Goal: Transaction & Acquisition: Purchase product/service

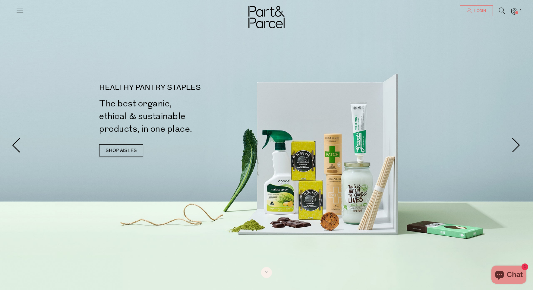
type input "[EMAIL_ADDRESS][DOMAIN_NAME]"
click at [481, 10] on span "Login" at bounding box center [479, 10] width 13 height 5
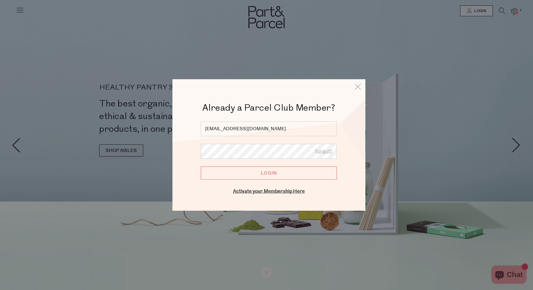
click at [262, 175] on input "Login" at bounding box center [269, 173] width 136 height 13
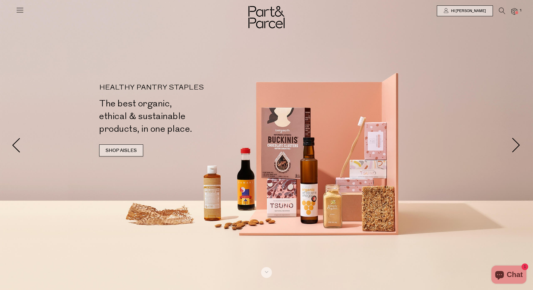
click at [128, 151] on link "SHOP AISLES" at bounding box center [121, 150] width 44 height 12
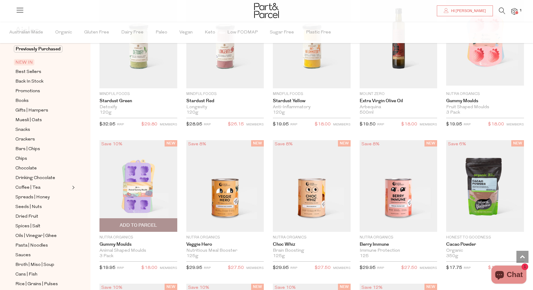
scroll to position [470, 0]
click at [149, 222] on span "Add To Parcel" at bounding box center [138, 225] width 37 height 6
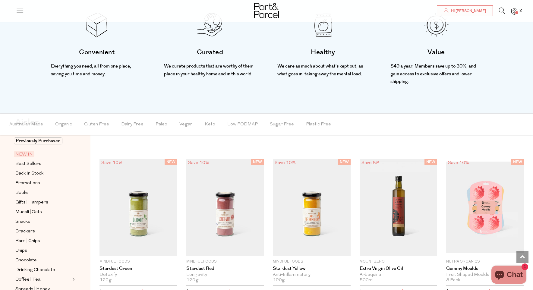
scroll to position [297, 0]
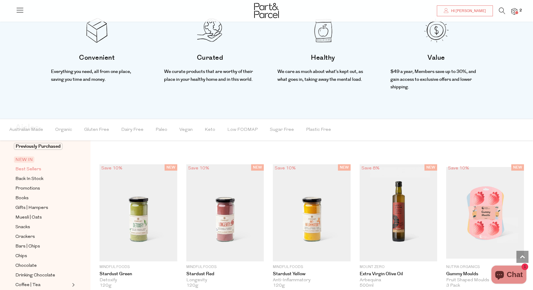
click at [33, 167] on span "Best Sellers" at bounding box center [28, 169] width 26 height 7
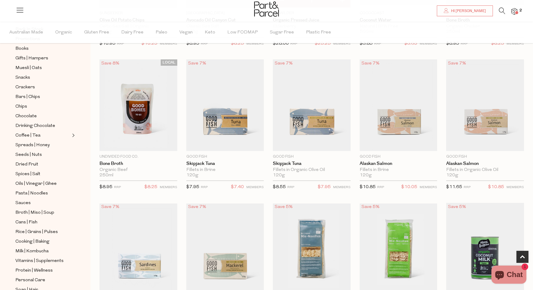
scroll to position [323, 0]
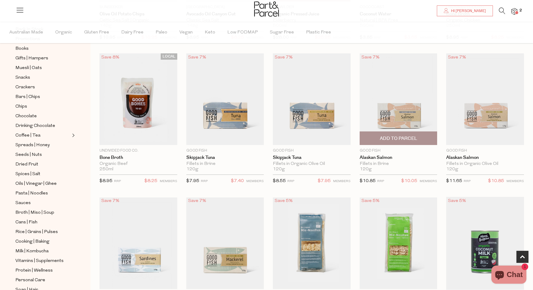
click at [420, 137] on span "Add To Parcel" at bounding box center [399, 138] width 74 height 13
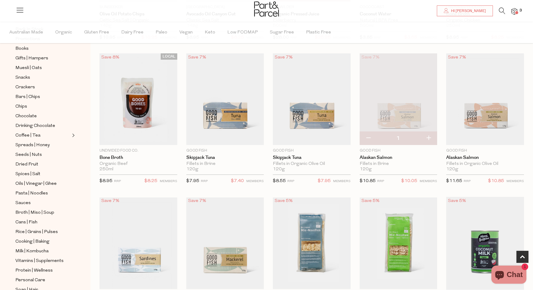
click at [427, 141] on button "button" at bounding box center [428, 138] width 17 height 13
type input "2"
click at [433, 137] on button "button" at bounding box center [428, 138] width 17 height 13
type input "3"
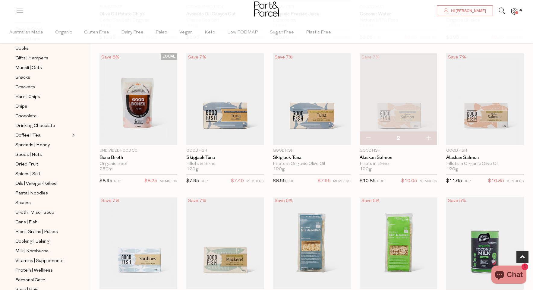
type input "3"
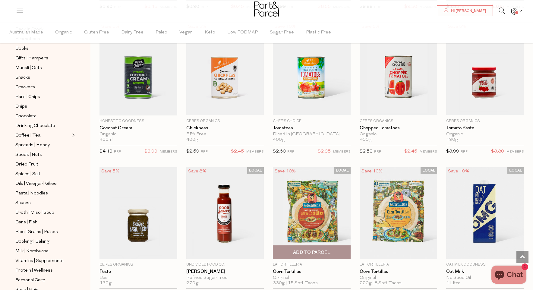
scroll to position [621, 0]
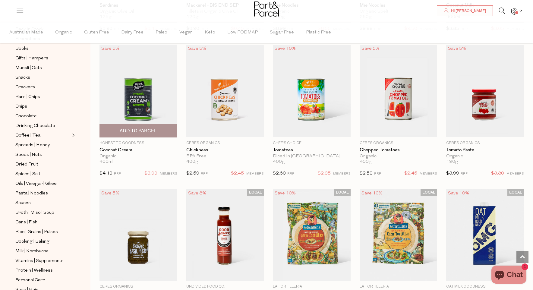
click at [143, 132] on span "Add To Parcel" at bounding box center [138, 131] width 37 height 6
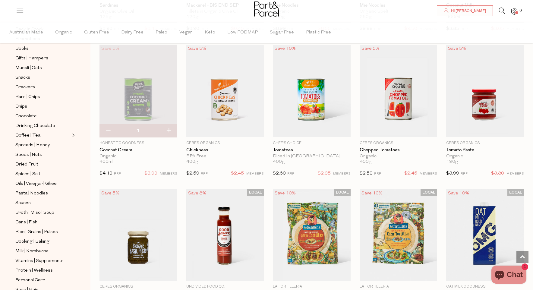
click at [169, 129] on button "button" at bounding box center [168, 130] width 17 height 13
type input "2"
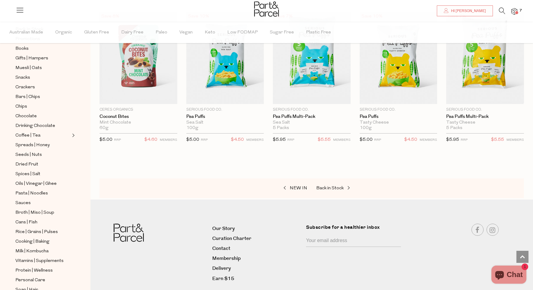
scroll to position [0, 0]
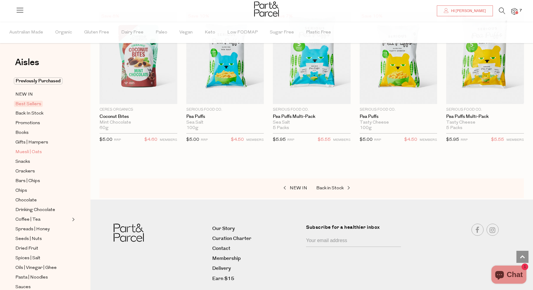
click at [26, 151] on span "Muesli | Oats" at bounding box center [28, 152] width 27 height 7
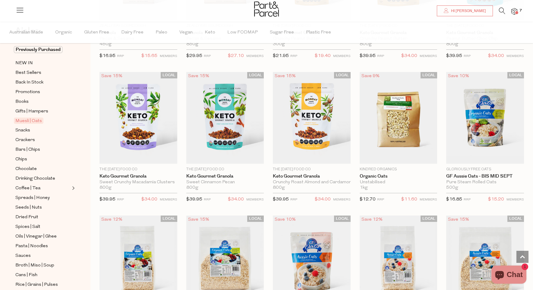
scroll to position [1024, 0]
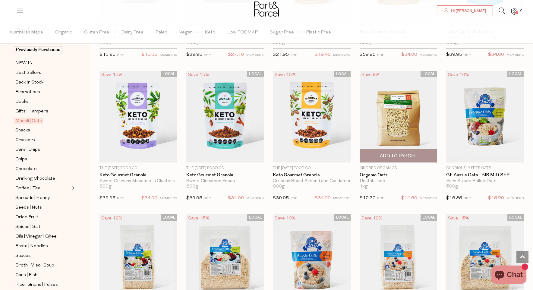
click at [388, 157] on span "Add To Parcel" at bounding box center [398, 156] width 37 height 6
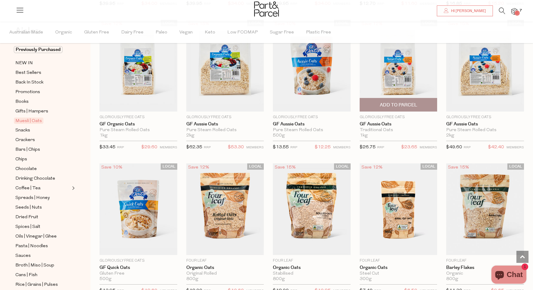
scroll to position [1219, 0]
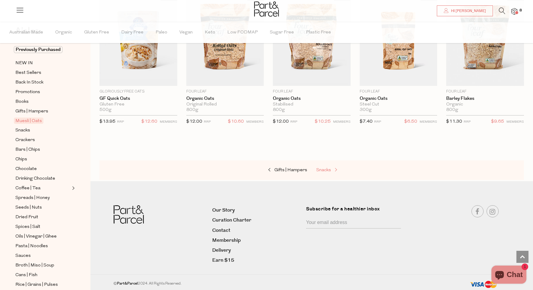
click at [329, 172] on link "Snacks" at bounding box center [346, 171] width 60 height 8
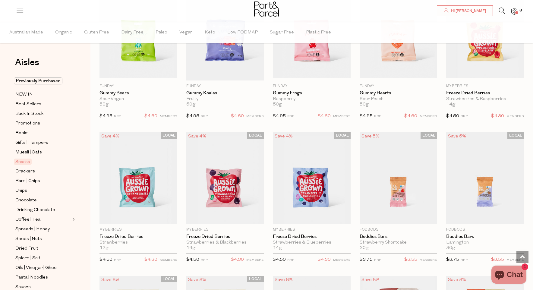
scroll to position [533, 0]
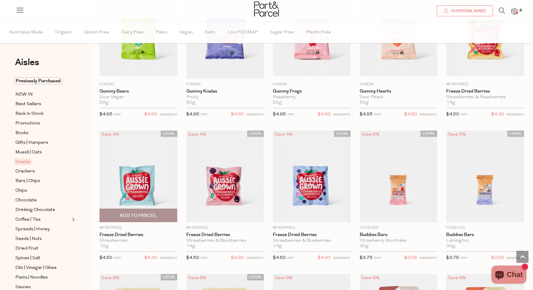
click at [163, 215] on span "Add To Parcel" at bounding box center [138, 215] width 74 height 13
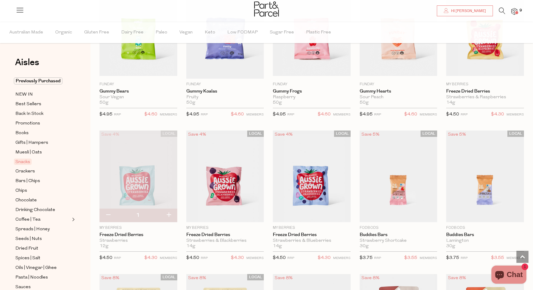
click at [171, 215] on button "button" at bounding box center [168, 215] width 17 height 13
type input "2"
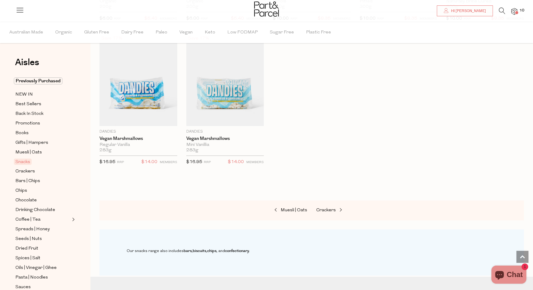
scroll to position [2017, 0]
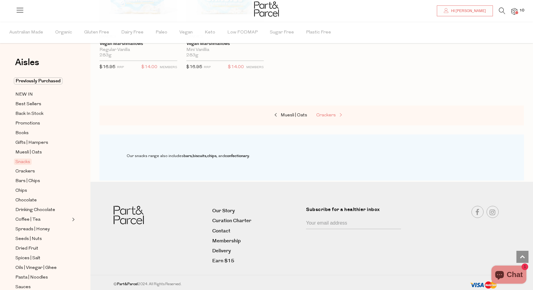
click at [329, 113] on span "Crackers" at bounding box center [326, 115] width 20 height 5
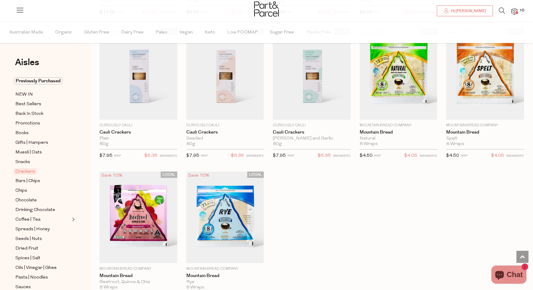
scroll to position [909, 0]
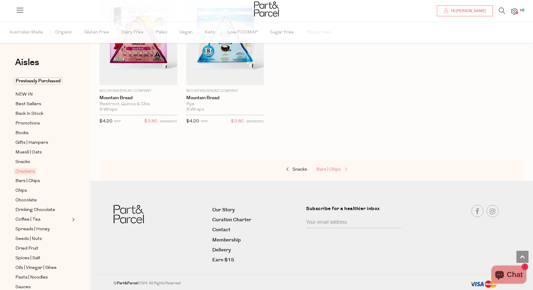
click at [338, 167] on span "Bars | Chips" at bounding box center [328, 169] width 25 height 5
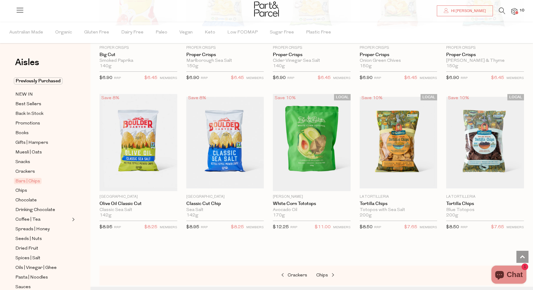
scroll to position [1874, 0]
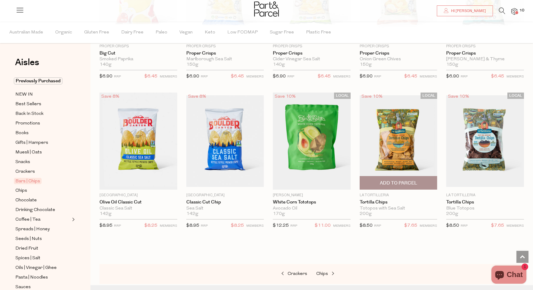
click at [402, 183] on span "Add To Parcel" at bounding box center [398, 183] width 37 height 6
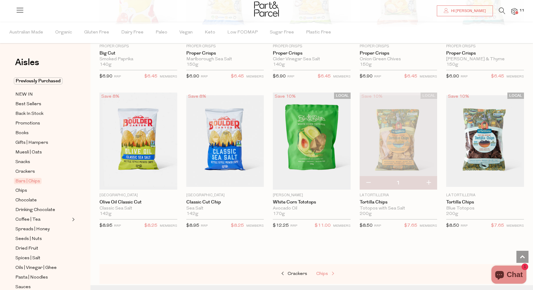
click at [332, 272] on span at bounding box center [332, 274] width 8 height 5
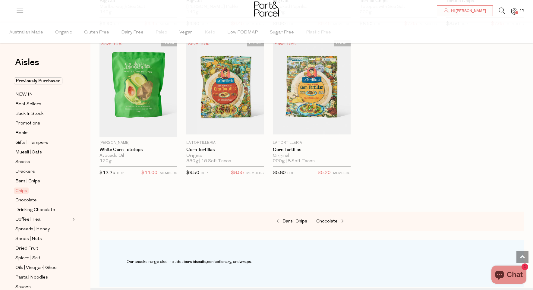
scroll to position [475, 0]
click at [333, 221] on span "Chocolate" at bounding box center [326, 221] width 21 height 5
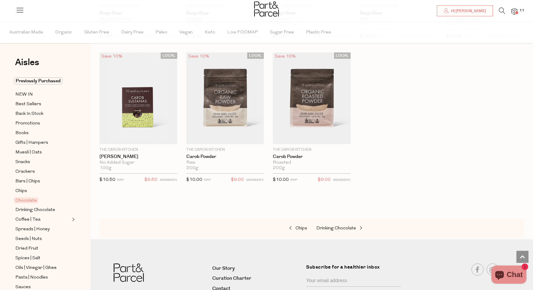
scroll to position [1625, 0]
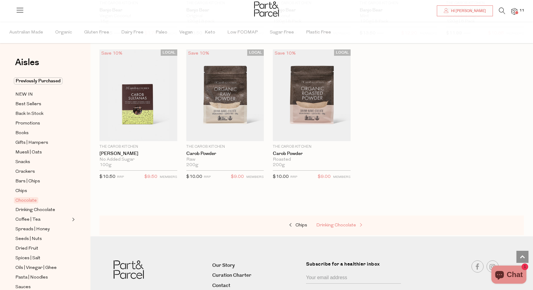
click at [338, 222] on link "Drinking Chocolate" at bounding box center [346, 226] width 60 height 8
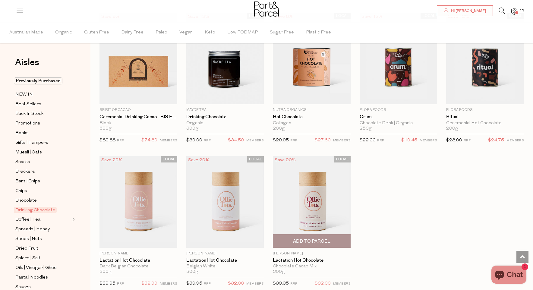
scroll to position [365, 0]
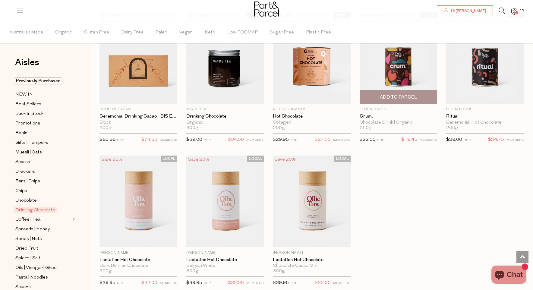
click at [411, 97] on span "Add To Parcel" at bounding box center [398, 97] width 37 height 6
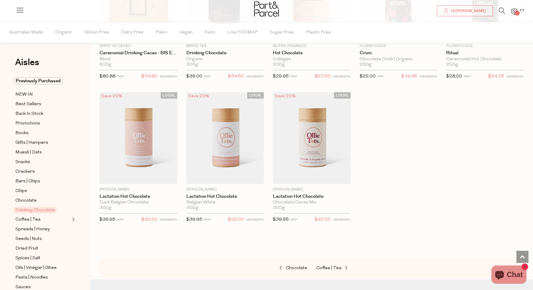
scroll to position [435, 0]
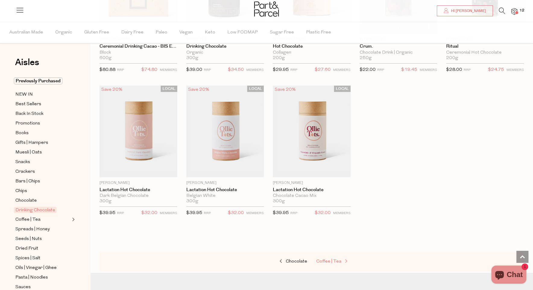
click at [336, 261] on span "Coffee | Tea" at bounding box center [328, 261] width 25 height 5
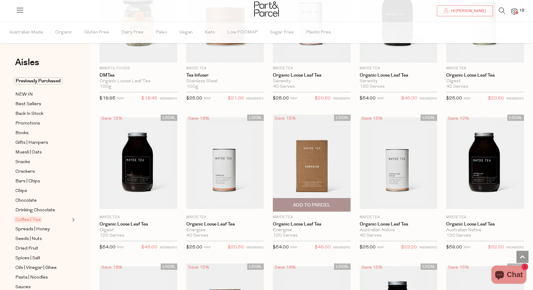
scroll to position [1124, 0]
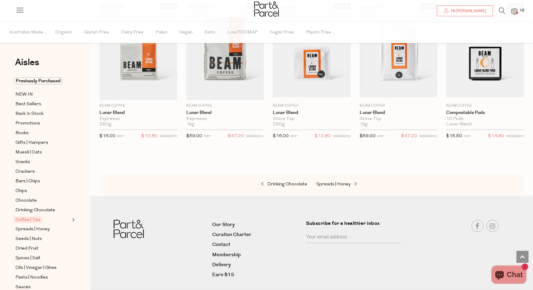
scroll to position [2579, 0]
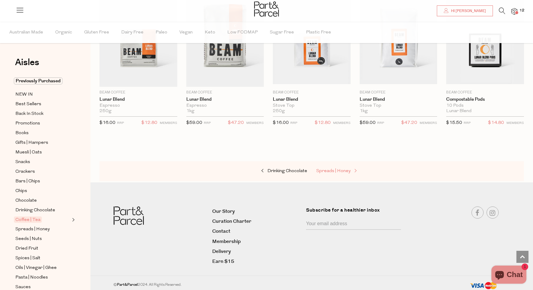
click at [330, 169] on span "Spreads | Honey" at bounding box center [333, 171] width 34 height 5
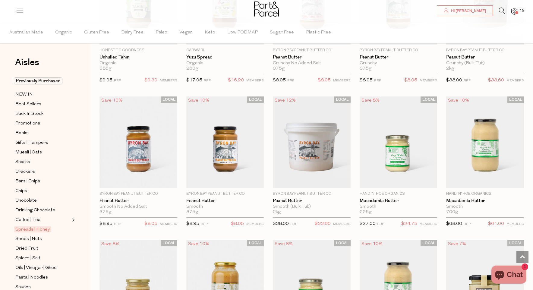
scroll to position [268, 0]
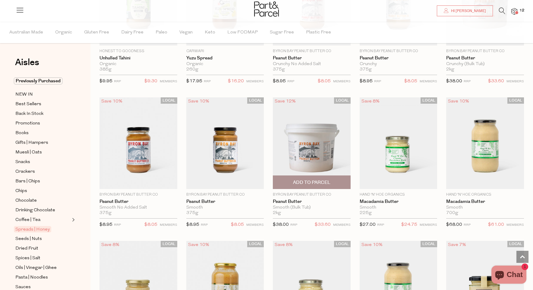
click at [332, 183] on span "Add To Parcel" at bounding box center [312, 182] width 74 height 13
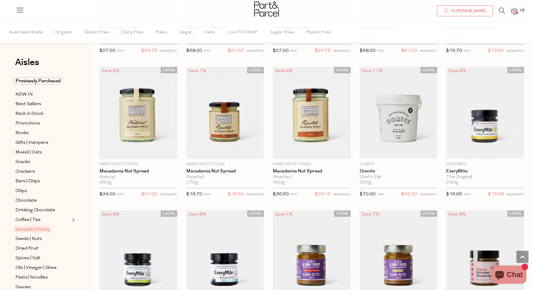
scroll to position [592, 0]
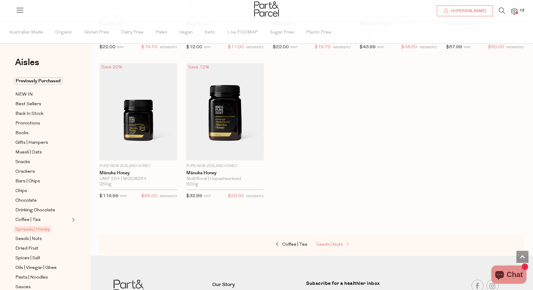
click at [344, 243] on span at bounding box center [347, 245] width 8 height 5
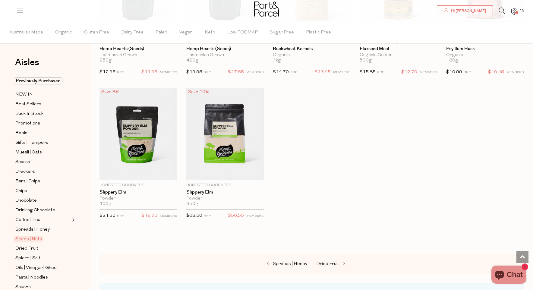
scroll to position [1283, 0]
click at [333, 265] on span "Dried Fruit" at bounding box center [327, 264] width 23 height 5
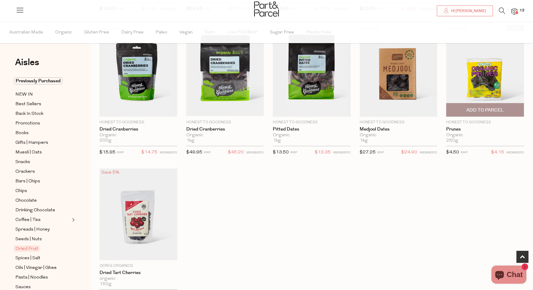
scroll to position [197, 0]
click at [490, 110] on span "Add To Parcel" at bounding box center [485, 110] width 37 height 6
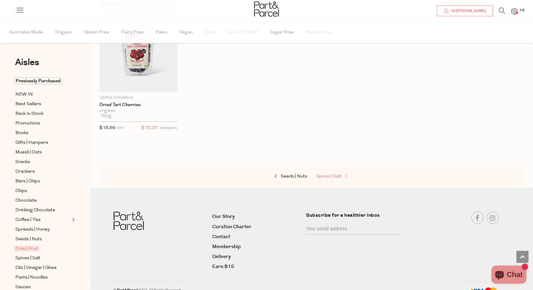
click at [332, 176] on span "Spices | Salt" at bounding box center [328, 176] width 25 height 5
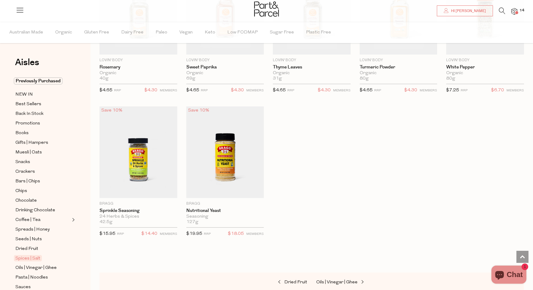
scroll to position [1570, 0]
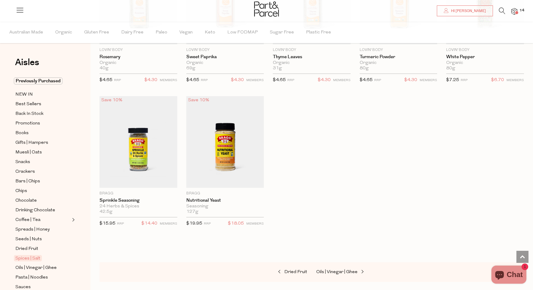
click at [333, 265] on div "Dried Fruit Oils | Vinegar | Ghee" at bounding box center [312, 272] width 425 height 20
click at [334, 271] on span "Oils | Vinegar | Ghee" at bounding box center [336, 272] width 41 height 5
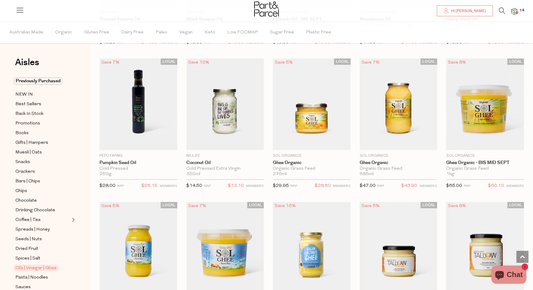
scroll to position [458, 0]
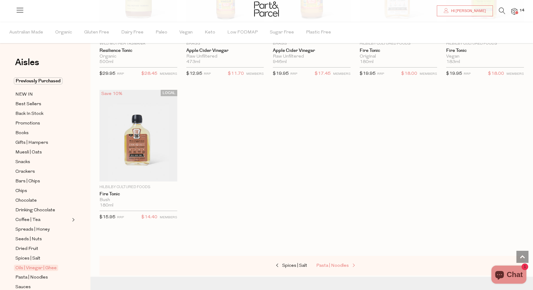
click at [337, 264] on span "Pasta | Noodles" at bounding box center [332, 266] width 33 height 5
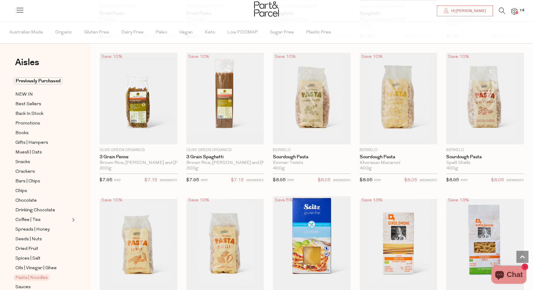
scroll to position [465, 0]
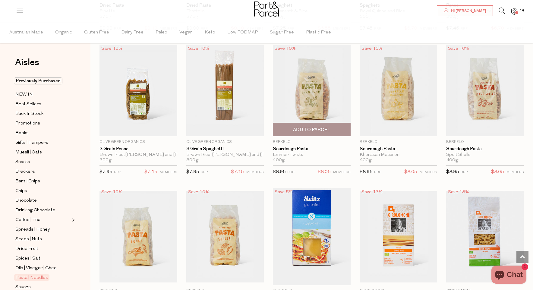
click at [339, 129] on span "Add To Parcel" at bounding box center [312, 129] width 74 height 13
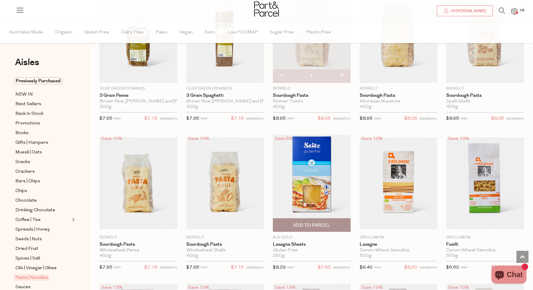
scroll to position [519, 0]
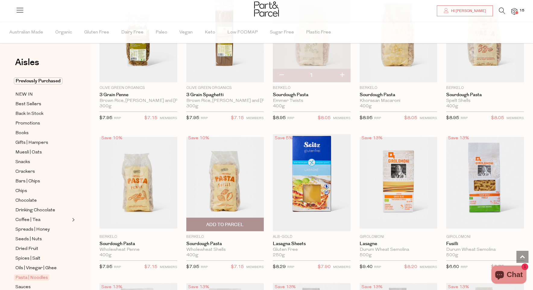
click at [249, 224] on span "Add To Parcel" at bounding box center [225, 224] width 74 height 13
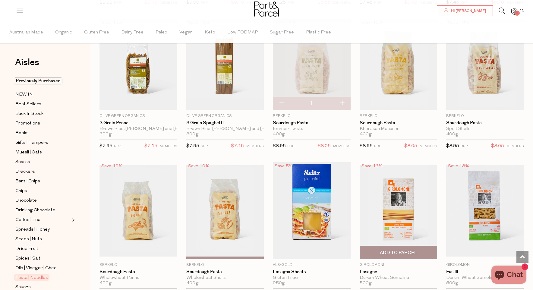
scroll to position [489, 0]
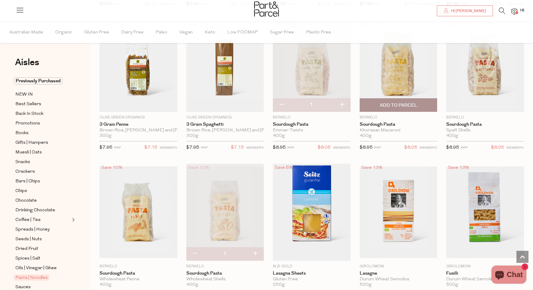
click at [401, 110] on span "Add To Parcel" at bounding box center [399, 105] width 74 height 13
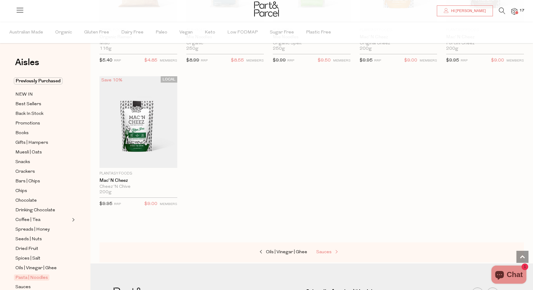
click at [331, 250] on span "Sauces" at bounding box center [323, 252] width 15 height 5
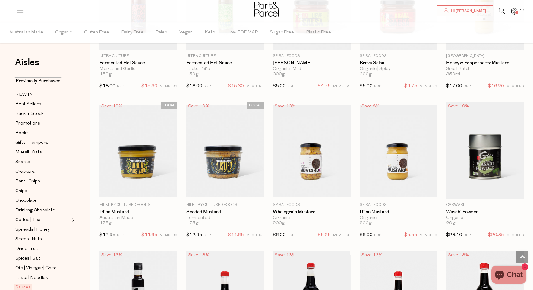
scroll to position [1142, 0]
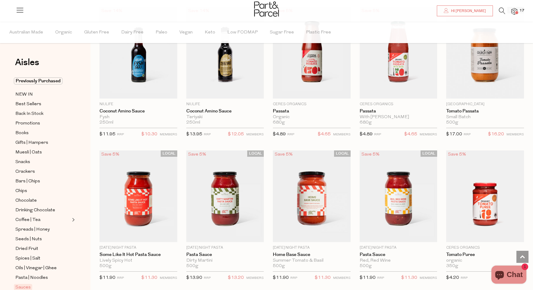
scroll to position [1668, 0]
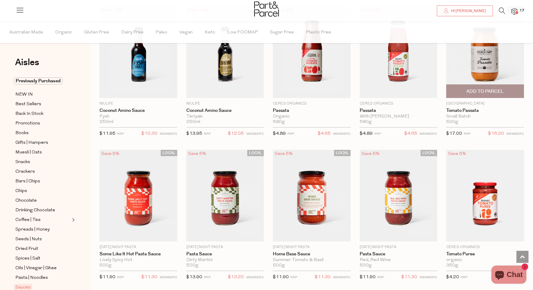
click at [497, 89] on span "Add To Parcel" at bounding box center [485, 91] width 37 height 6
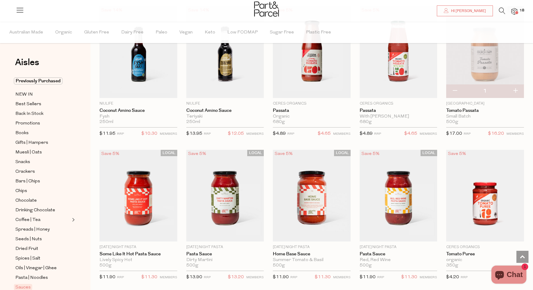
click at [516, 91] on button "button" at bounding box center [515, 90] width 17 height 13
type input "2"
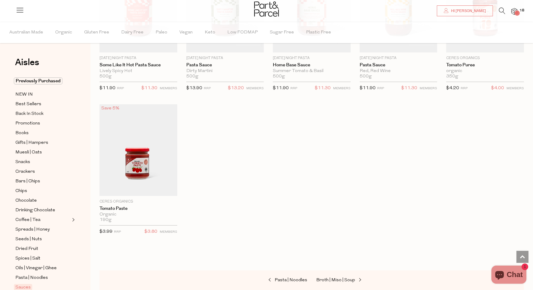
scroll to position [1865, 0]
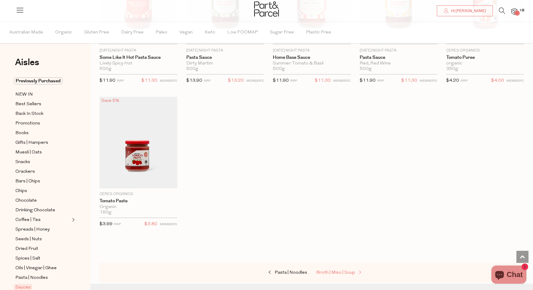
click at [352, 271] on span "Broth | Miso | Soup" at bounding box center [335, 273] width 39 height 5
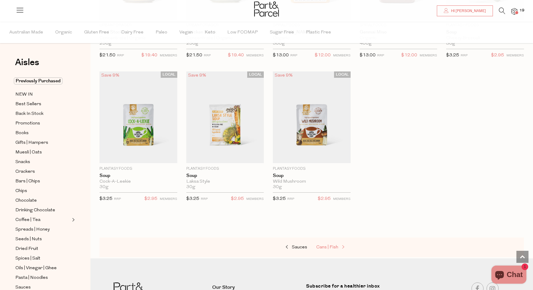
click at [332, 248] on span "Cans | Fish" at bounding box center [327, 247] width 22 height 5
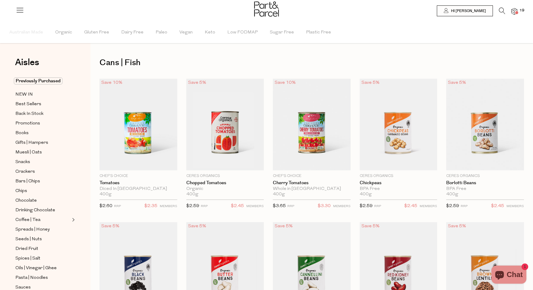
type input "2"
type input "3"
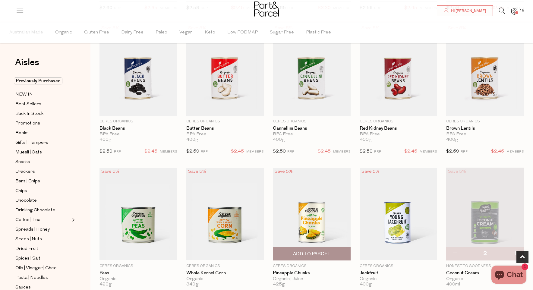
scroll to position [212, 0]
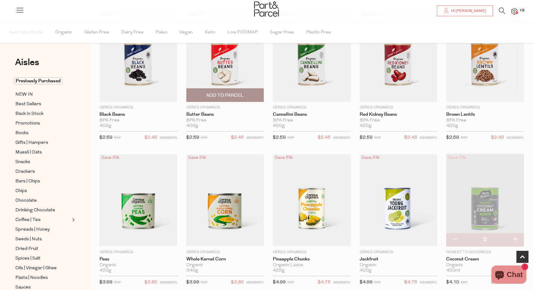
click at [227, 95] on span "Add To Parcel" at bounding box center [224, 95] width 37 height 6
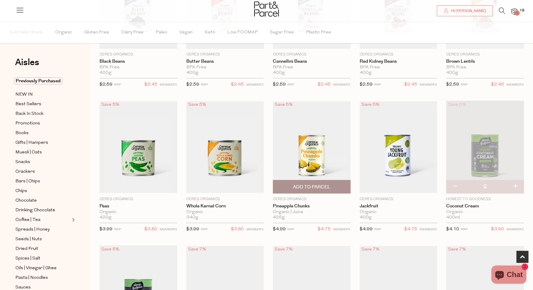
scroll to position [266, 0]
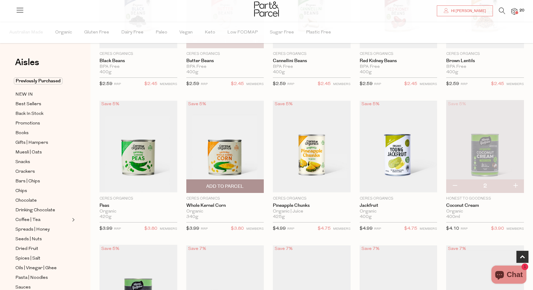
click at [255, 186] on span "Add To Parcel" at bounding box center [225, 186] width 74 height 13
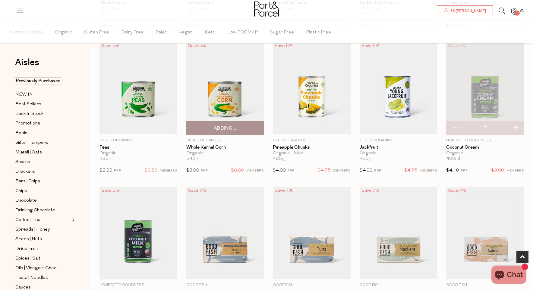
scroll to position [326, 0]
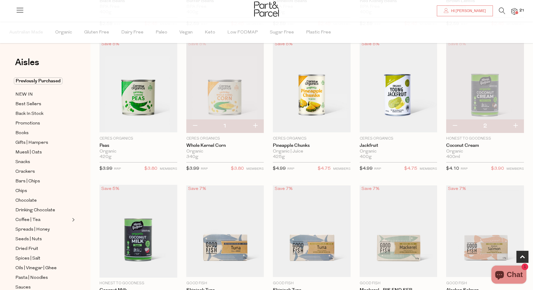
click at [256, 123] on button "button" at bounding box center [255, 125] width 17 height 13
type input "2"
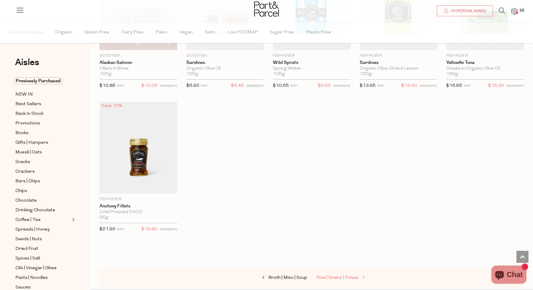
click at [342, 277] on span "Rice | Grains | Pulses" at bounding box center [337, 278] width 43 height 5
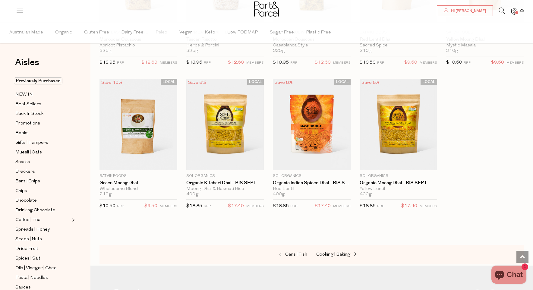
scroll to position [1026, 0]
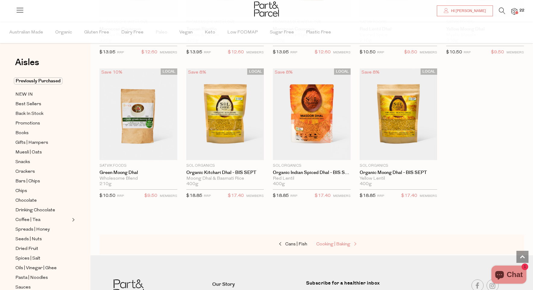
click at [344, 244] on span "Cooking | Baking" at bounding box center [333, 244] width 34 height 5
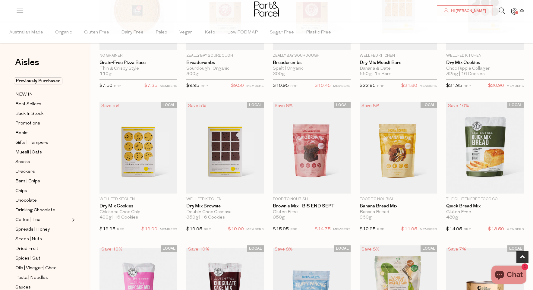
scroll to position [121, 0]
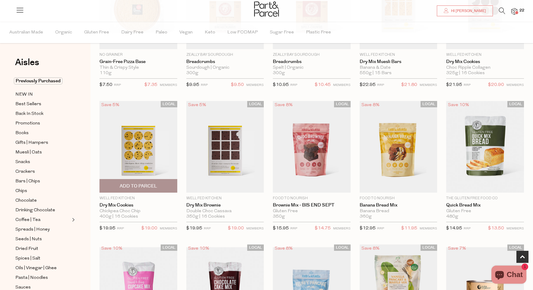
click at [147, 184] on span "Add To Parcel" at bounding box center [138, 186] width 37 height 6
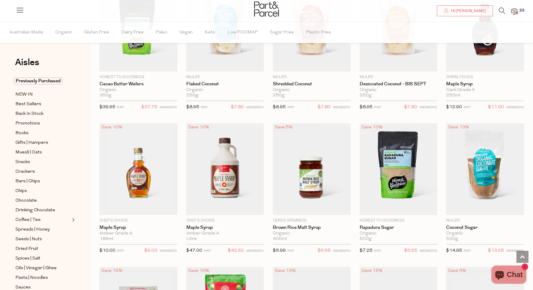
scroll to position [967, 0]
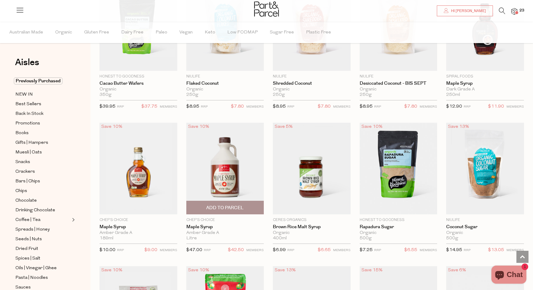
click at [240, 205] on span "Add To Parcel" at bounding box center [224, 208] width 37 height 6
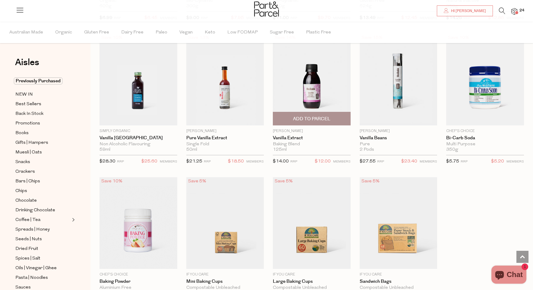
scroll to position [2205, 0]
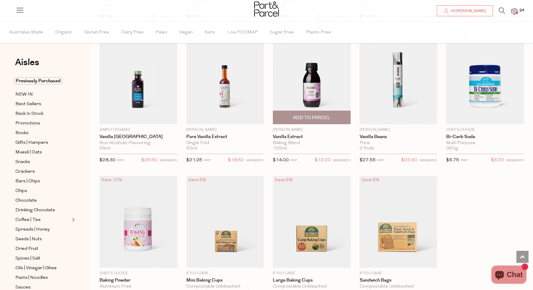
click at [308, 117] on span "Add To Parcel" at bounding box center [311, 118] width 37 height 6
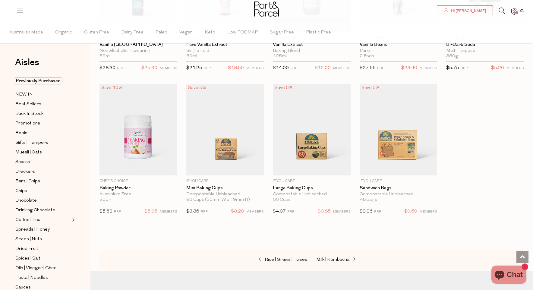
scroll to position [2299, 0]
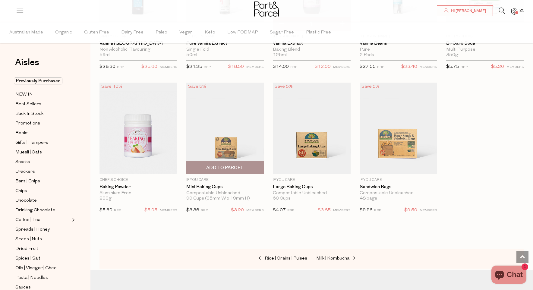
click at [219, 166] on span "Add To Parcel" at bounding box center [224, 168] width 37 height 6
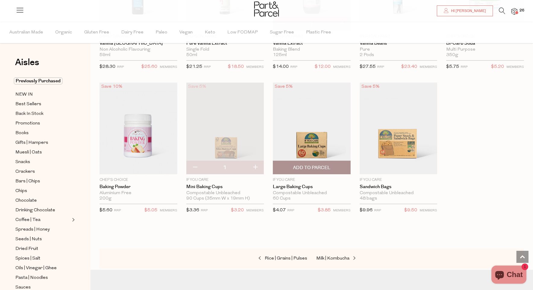
click at [305, 168] on span "Add To Parcel" at bounding box center [311, 168] width 37 height 6
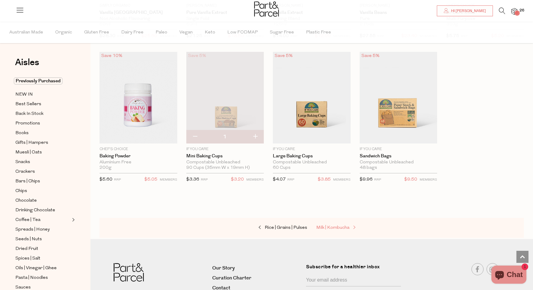
click at [345, 226] on span "Milk | Kombucha" at bounding box center [332, 228] width 33 height 5
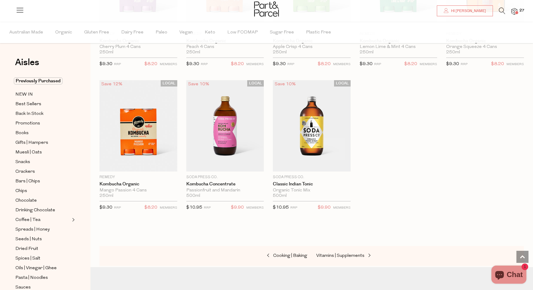
scroll to position [888, 0]
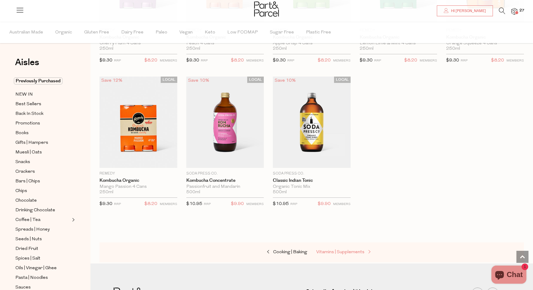
click at [349, 252] on span "Vitamins | Supplements" at bounding box center [340, 252] width 48 height 5
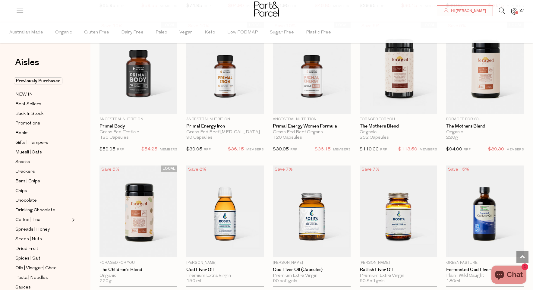
scroll to position [1073, 0]
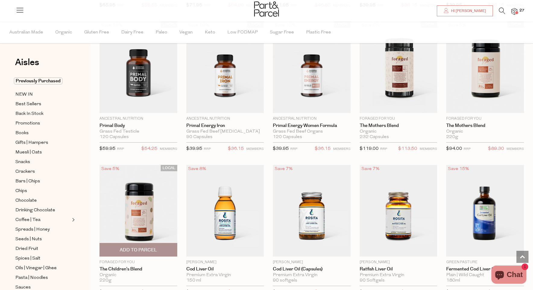
click at [138, 250] on span "Add To Parcel" at bounding box center [138, 250] width 37 height 6
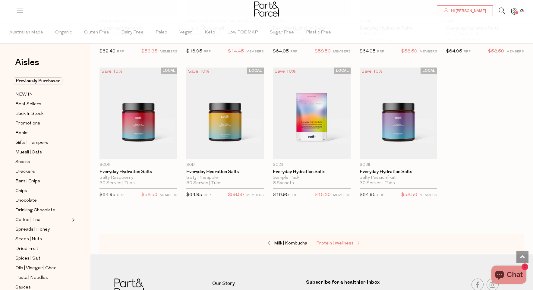
click at [322, 243] on span "Protein | Wellness" at bounding box center [334, 243] width 37 height 5
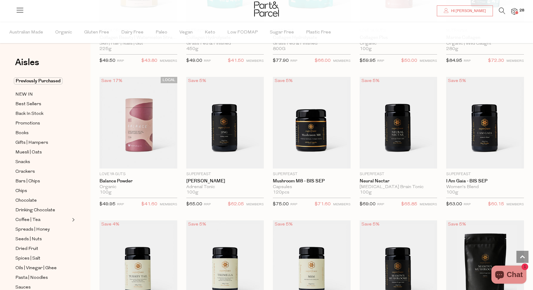
scroll to position [723, 0]
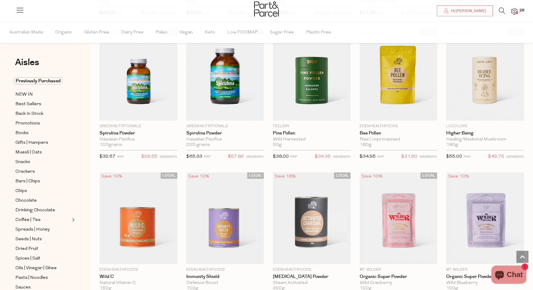
scroll to position [1496, 0]
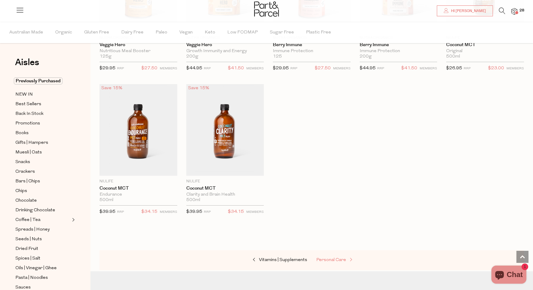
click at [330, 261] on link "Personal Care" at bounding box center [346, 260] width 60 height 8
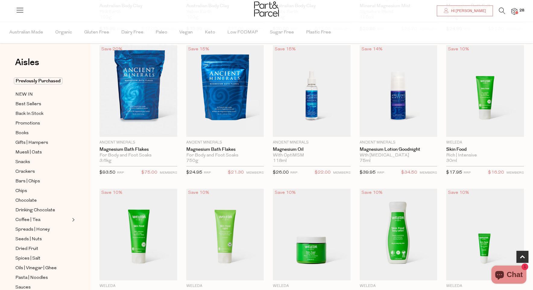
scroll to position [175, 0]
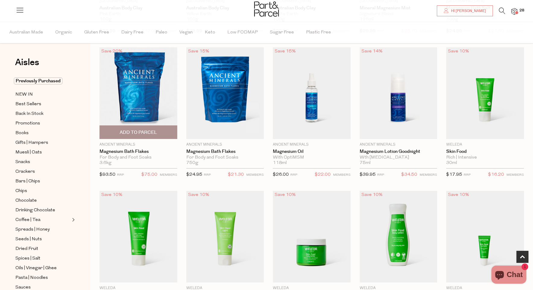
click at [165, 132] on span "Add To Parcel" at bounding box center [138, 132] width 74 height 13
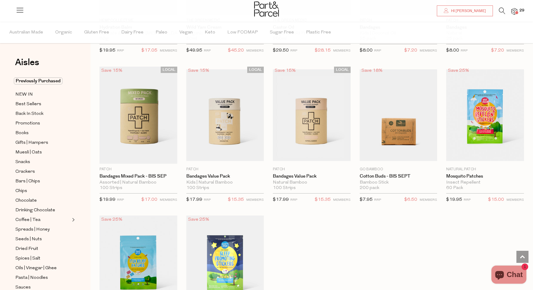
scroll to position [2199, 0]
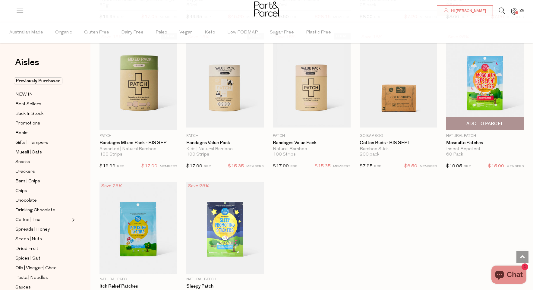
click at [501, 121] on span "Add To Parcel" at bounding box center [485, 124] width 37 height 6
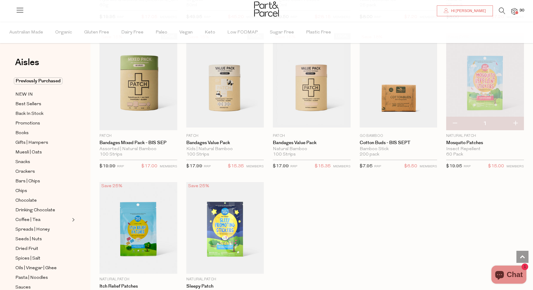
click at [516, 119] on button "button" at bounding box center [515, 123] width 17 height 13
type input "2"
click at [518, 122] on button "button" at bounding box center [515, 123] width 17 height 13
type input "3"
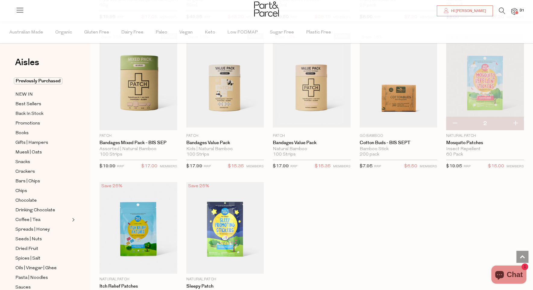
type input "3"
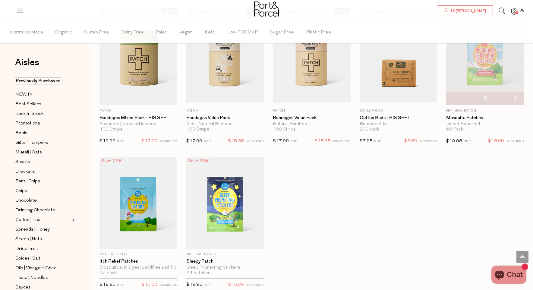
scroll to position [2239, 0]
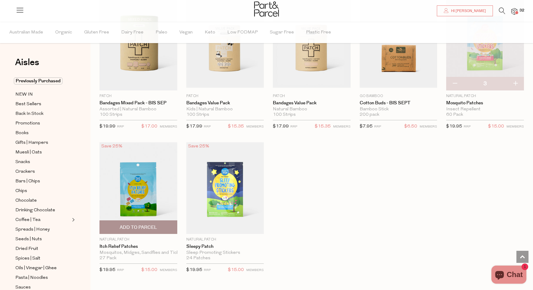
click at [159, 224] on span "Add To Parcel" at bounding box center [138, 227] width 74 height 13
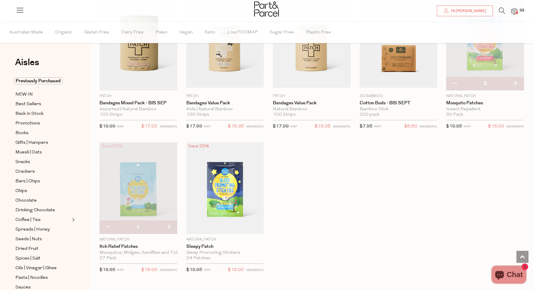
click at [167, 226] on button "button" at bounding box center [168, 227] width 17 height 13
type input "2"
click at [170, 227] on button "button" at bounding box center [168, 227] width 17 height 13
type input "3"
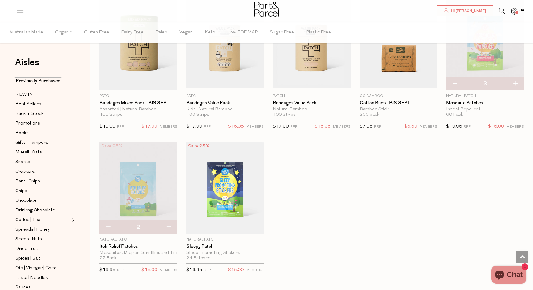
type input "3"
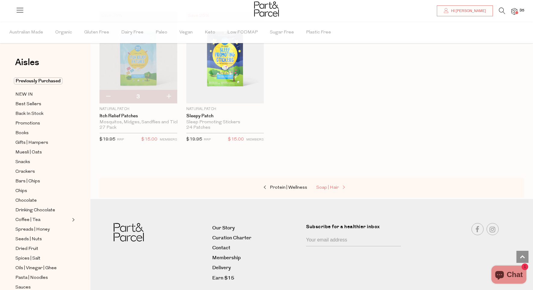
click at [327, 186] on span "Soap | Hair" at bounding box center [327, 188] width 23 height 5
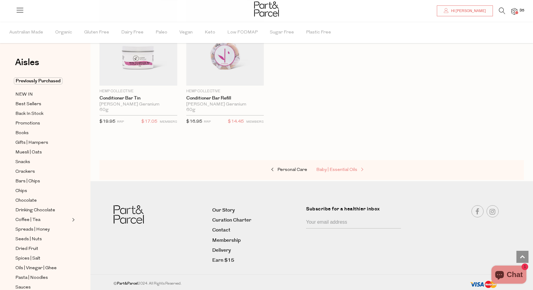
click at [341, 169] on span "Baby | Essential Oils" at bounding box center [336, 170] width 41 height 5
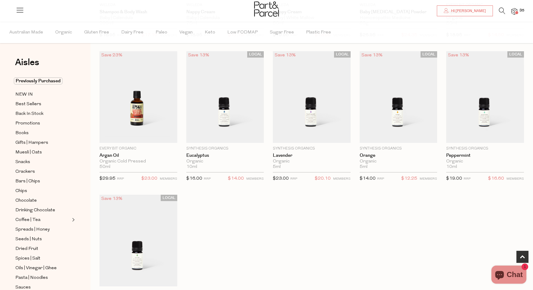
scroll to position [315, 0]
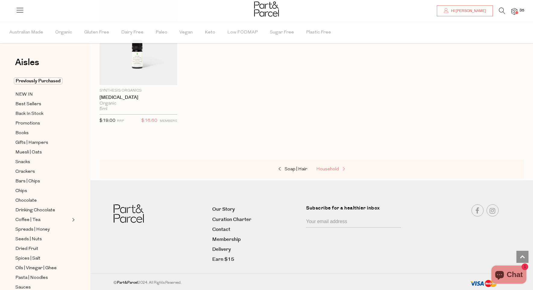
click at [331, 171] on span "Household" at bounding box center [327, 169] width 23 height 5
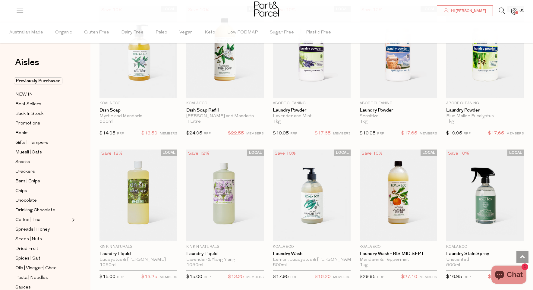
scroll to position [1087, 0]
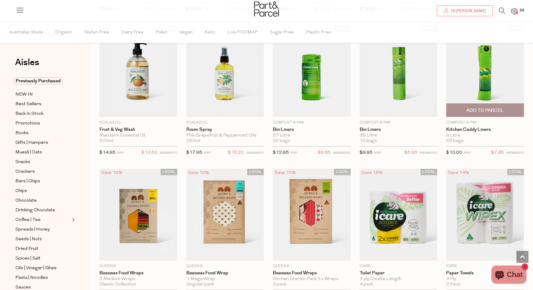
scroll to position [2109, 0]
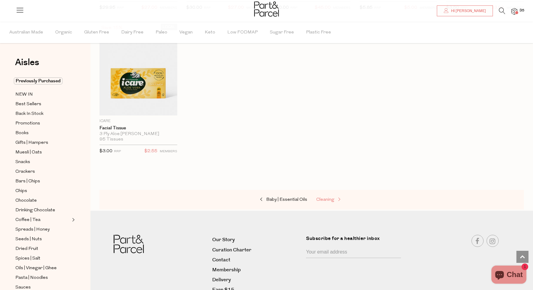
click at [333, 200] on link "Cleaning" at bounding box center [346, 200] width 60 height 8
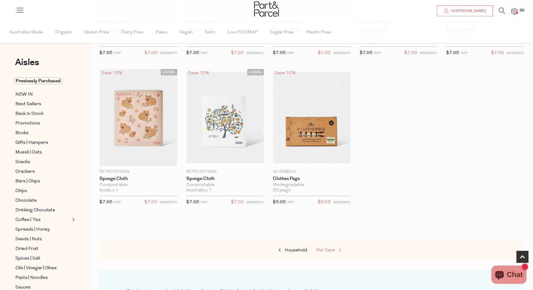
click at [329, 252] on link "Pet Care" at bounding box center [346, 251] width 60 height 8
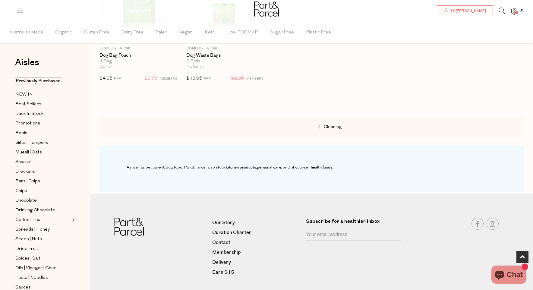
scroll to position [278, 0]
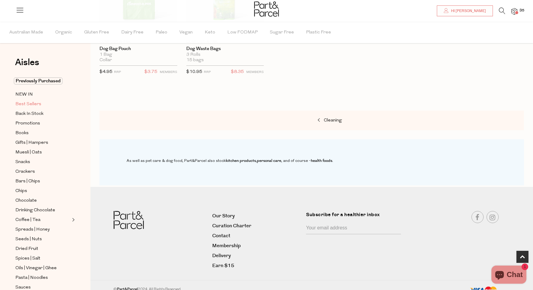
click at [31, 103] on span "Best Sellers" at bounding box center [28, 104] width 26 height 7
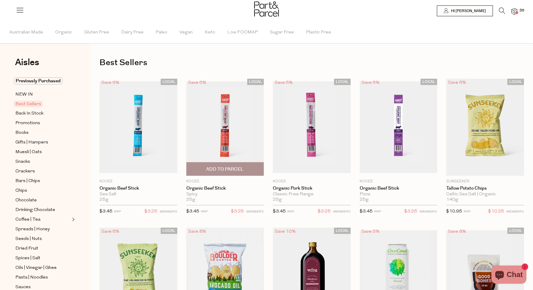
type input "3"
type input "2"
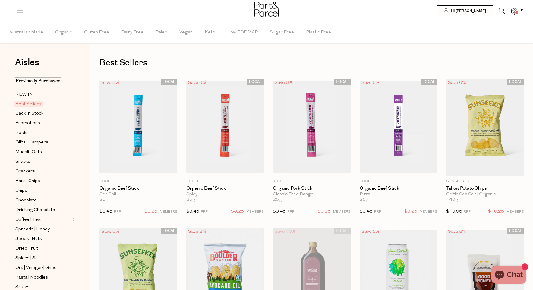
click at [503, 10] on icon at bounding box center [502, 11] width 6 height 7
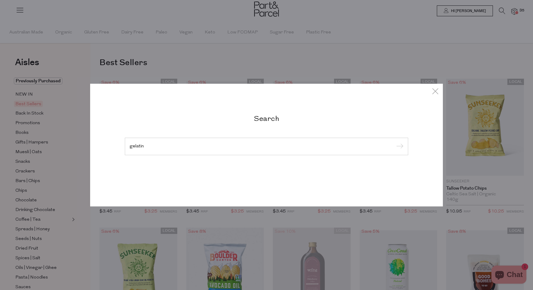
type input "gelatin"
click at [395, 142] on input "submit" at bounding box center [399, 146] width 9 height 9
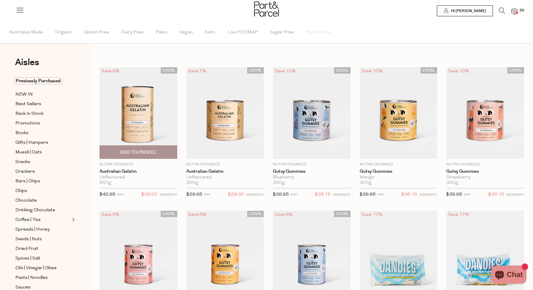
click at [161, 152] on span "Add To Parcel" at bounding box center [138, 152] width 74 height 13
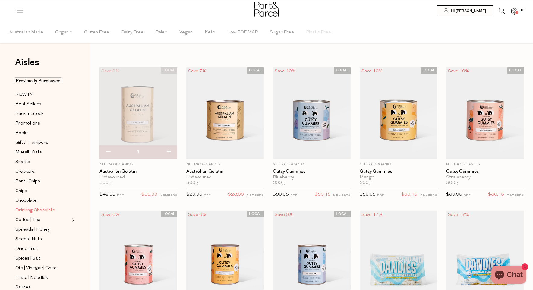
click at [47, 214] on span "Drinking Chocolate" at bounding box center [35, 210] width 40 height 7
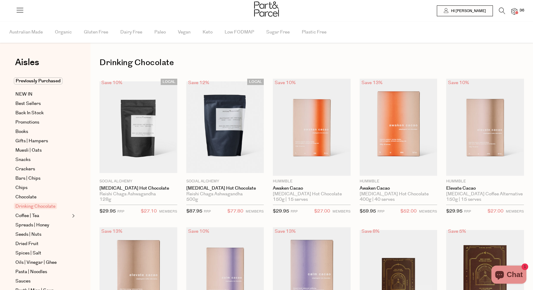
click at [517, 11] on span at bounding box center [517, 12] width 3 height 3
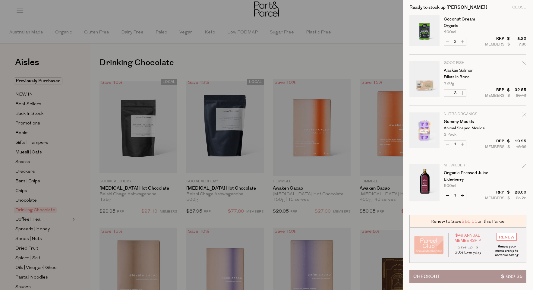
scroll to position [1139, 0]
click at [524, 168] on icon "Remove Organic Pressed Juice" at bounding box center [524, 166] width 4 height 4
type input "Add Membership"
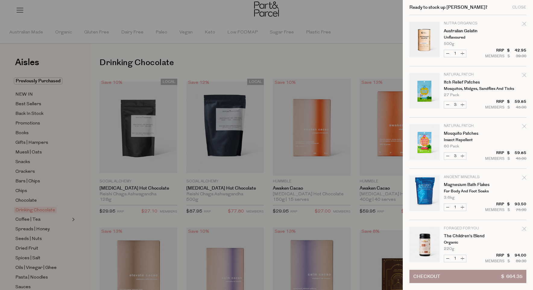
click at [475, 275] on button "Checkout $ 664.35" at bounding box center [468, 276] width 117 height 13
